Goal: Task Accomplishment & Management: Manage account settings

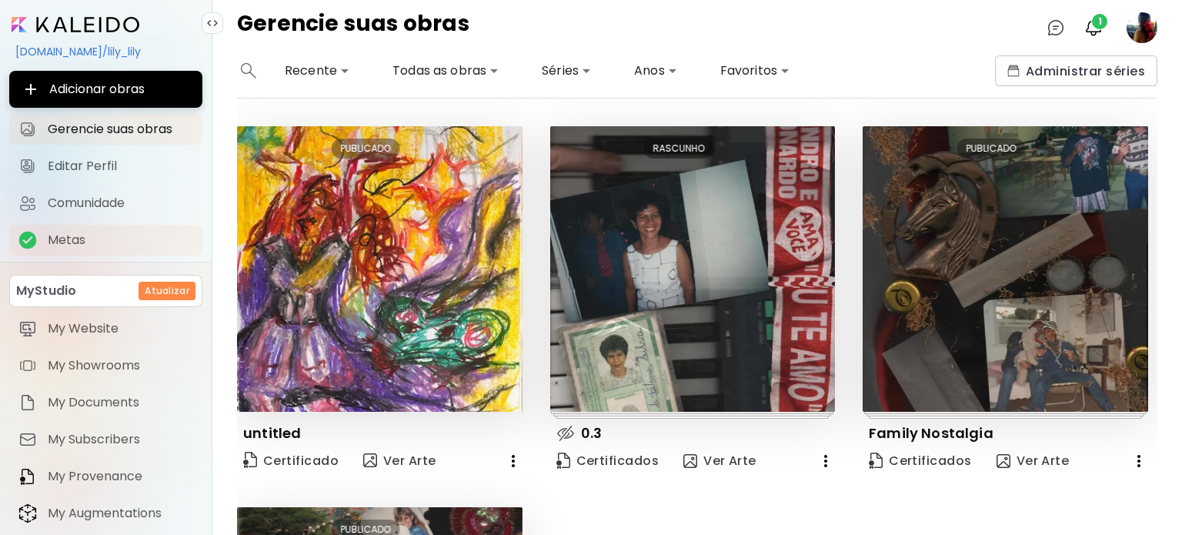
click at [78, 246] on span "Metas" at bounding box center [120, 239] width 145 height 15
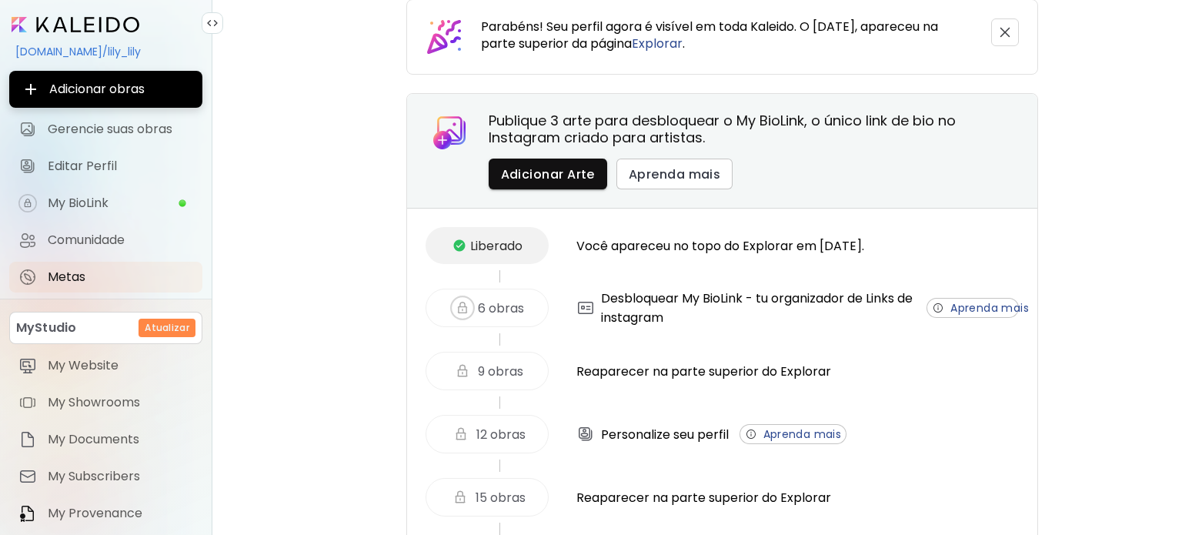
scroll to position [77, 0]
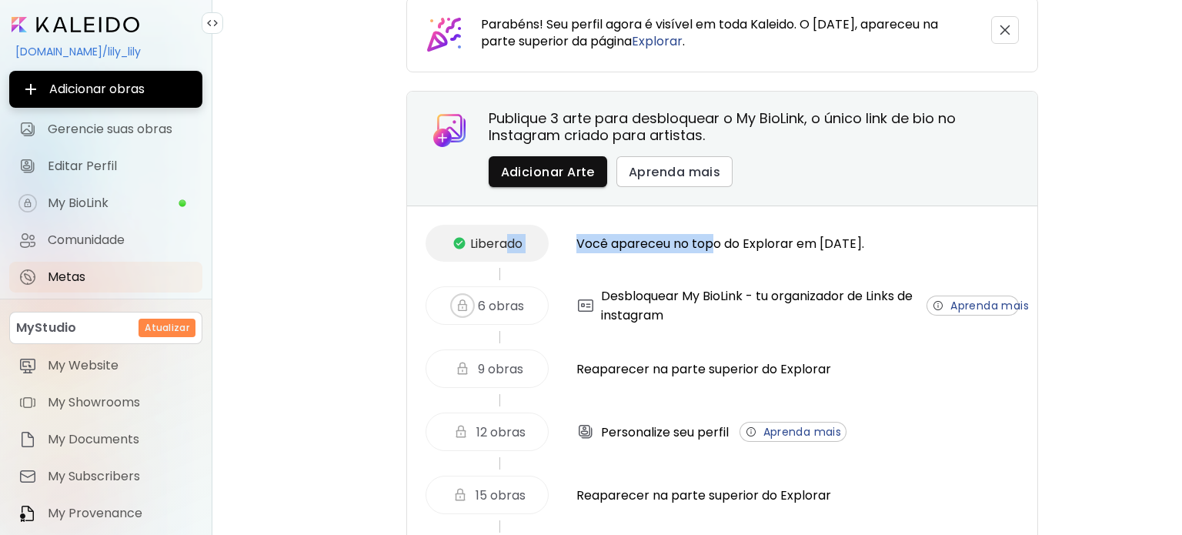
drag, startPoint x: 501, startPoint y: 245, endPoint x: 711, endPoint y: 260, distance: 210.5
click at [711, 260] on div "Liberado Você apareceu no topo do Explorar em [DATE]." at bounding box center [721, 243] width 593 height 37
click at [741, 339] on div at bounding box center [758, 337] width 519 height 12
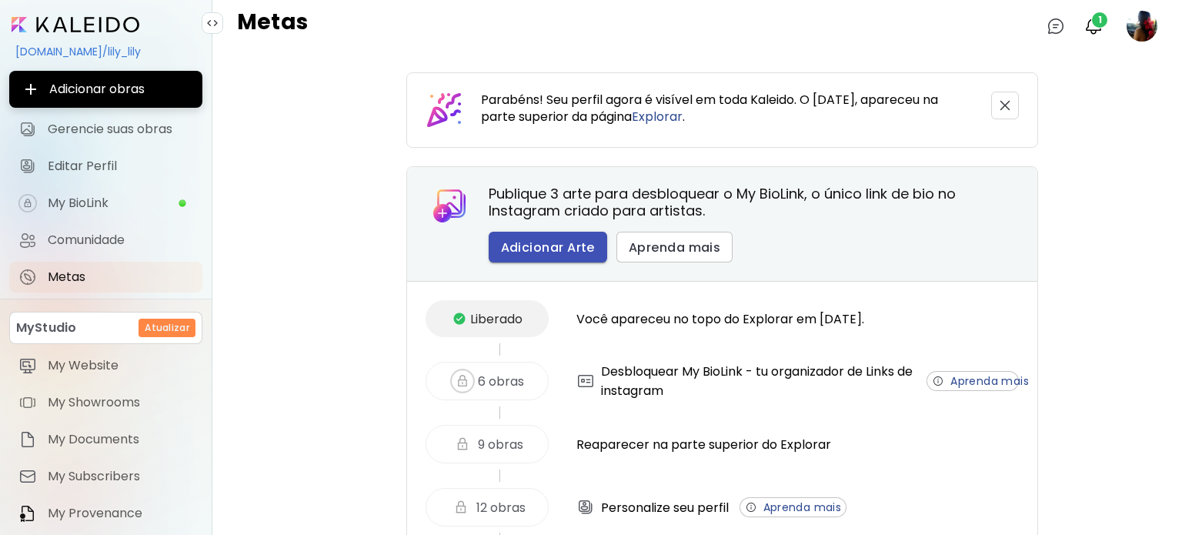
scroll to position [0, 0]
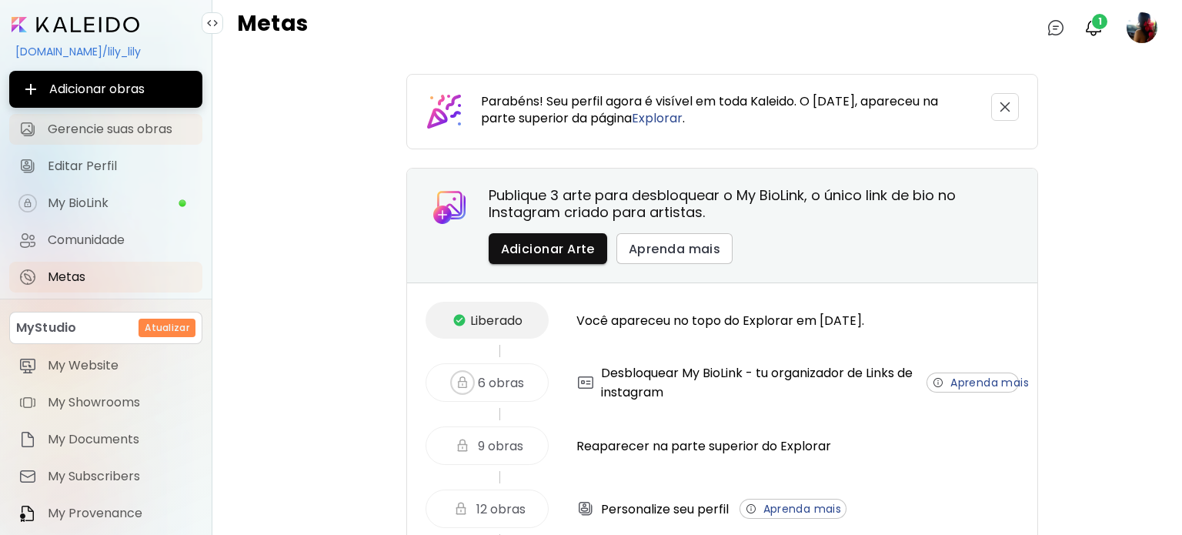
click at [120, 129] on span "Gerencie suas obras" at bounding box center [120, 129] width 145 height 15
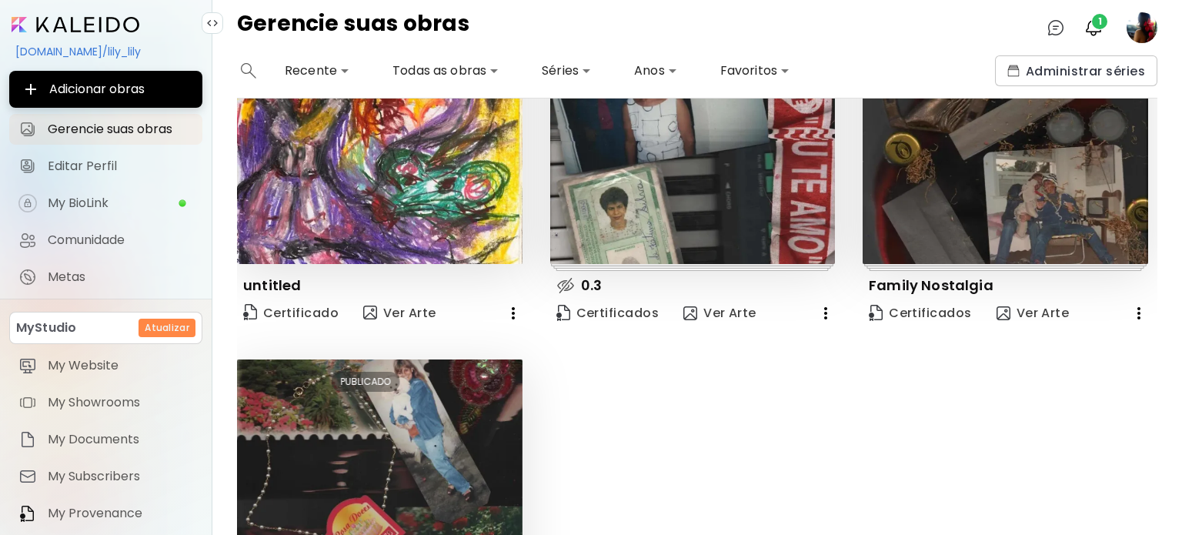
scroll to position [88, 0]
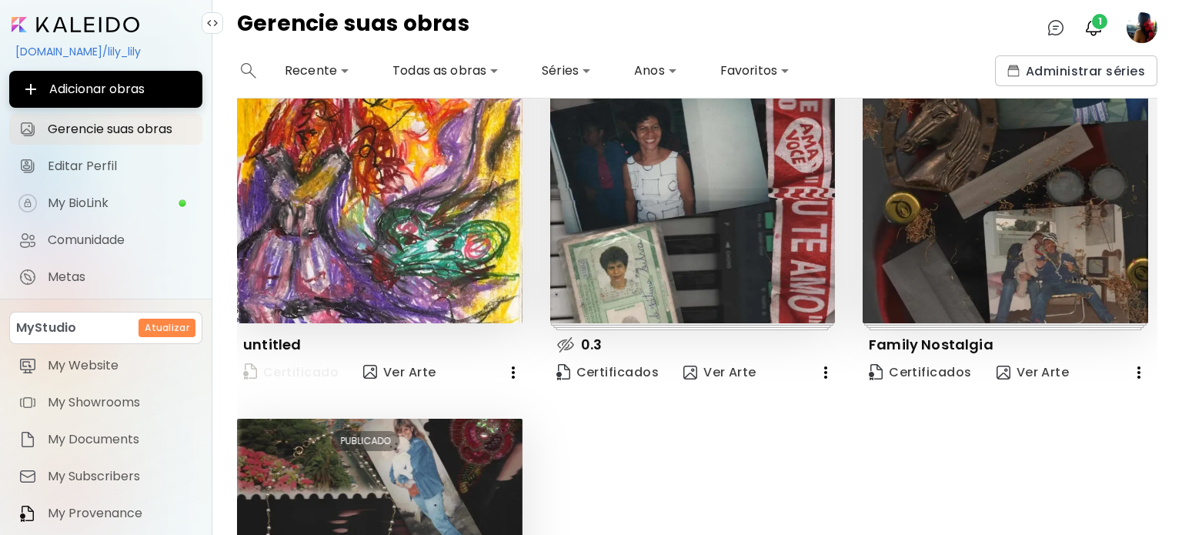
click at [286, 362] on span "Certificado" at bounding box center [290, 372] width 95 height 21
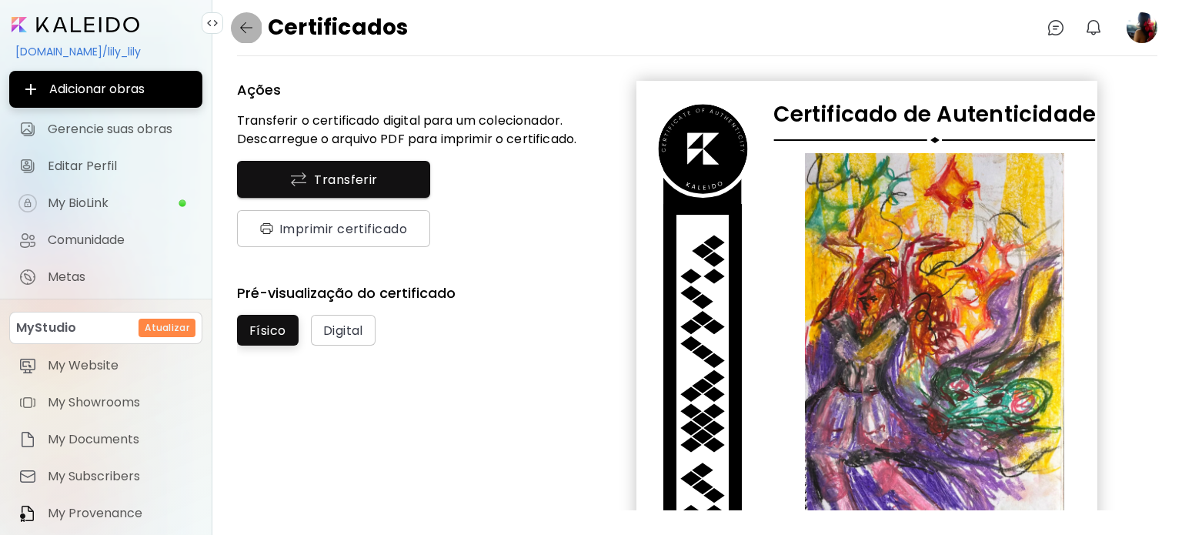
click at [256, 27] on button "button" at bounding box center [246, 27] width 31 height 31
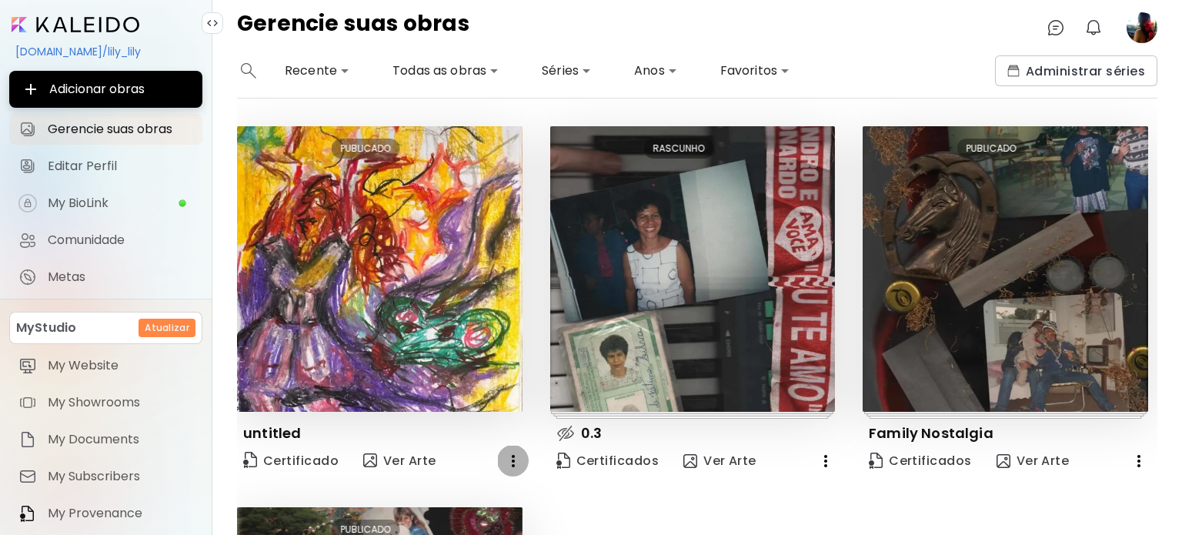
click at [512, 456] on icon "button" at bounding box center [513, 461] width 18 height 18
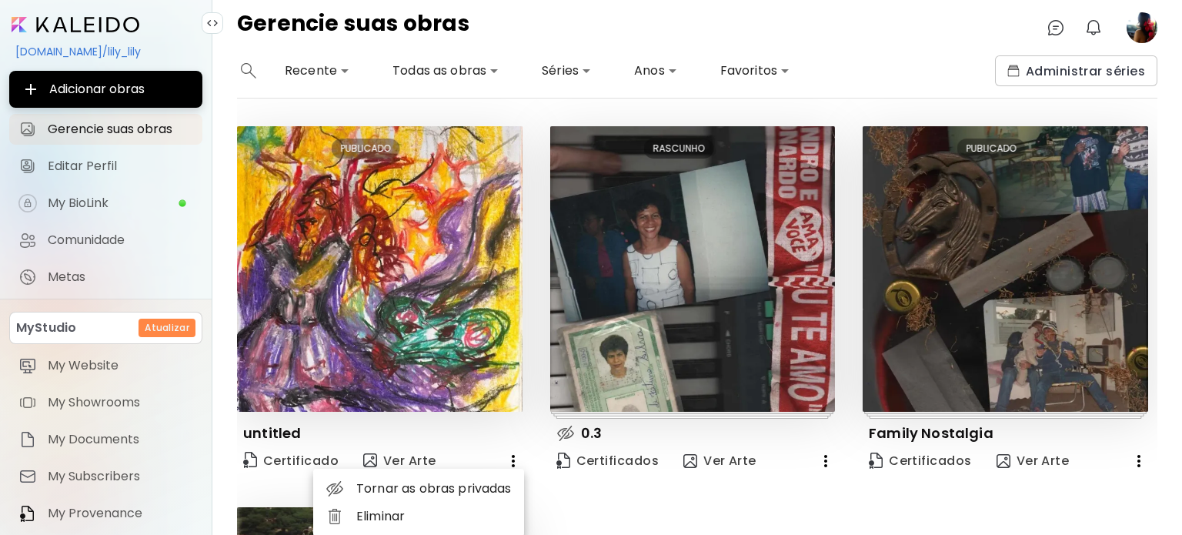
click at [415, 299] on div at bounding box center [591, 267] width 1182 height 535
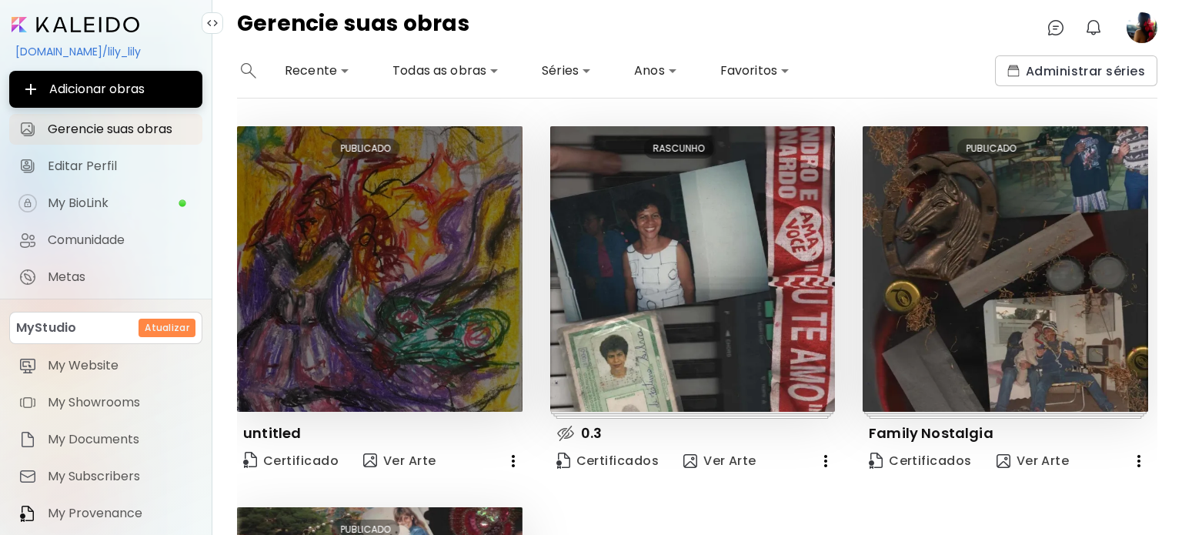
click at [415, 299] on img at bounding box center [379, 268] width 285 height 285
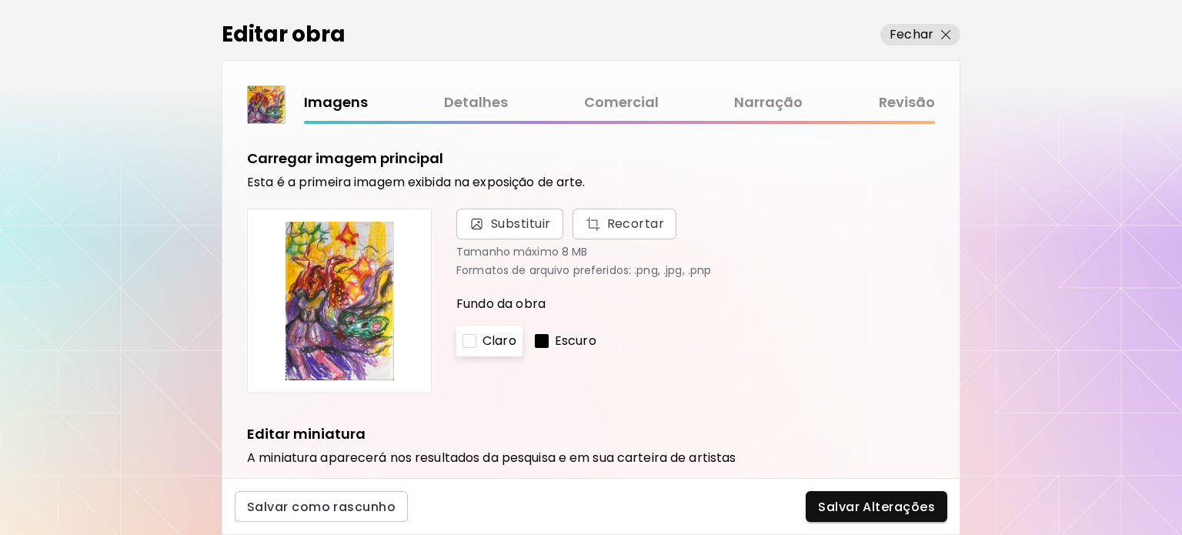
click at [548, 341] on div at bounding box center [542, 341] width 14 height 14
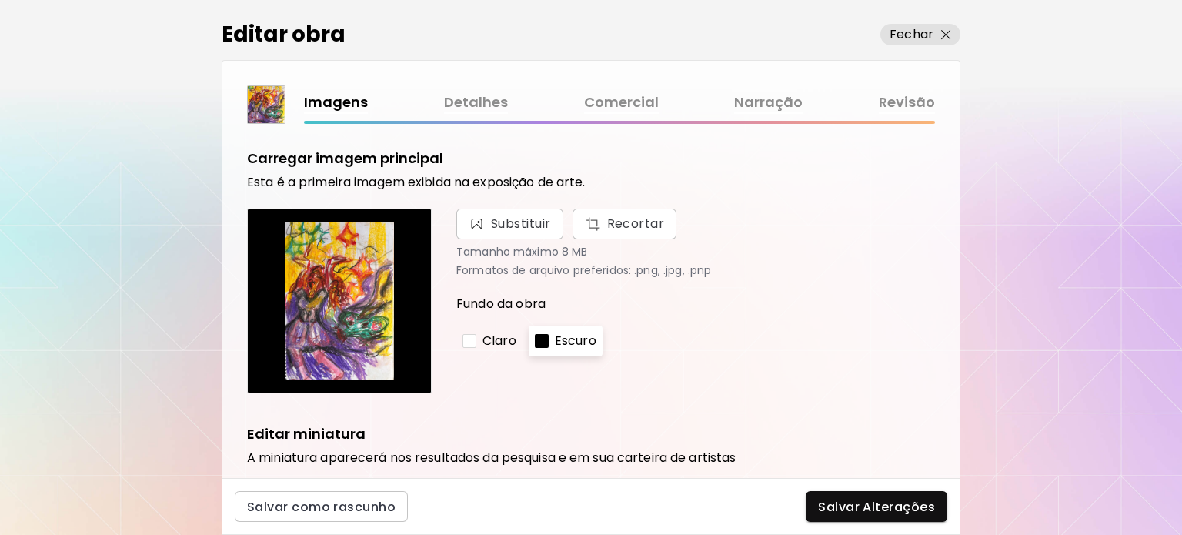
click at [462, 344] on div "Claro" at bounding box center [489, 340] width 66 height 31
